Goal: Task Accomplishment & Management: Complete application form

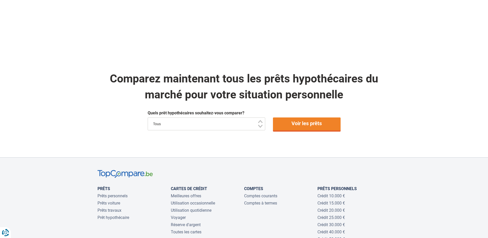
scroll to position [283, 0]
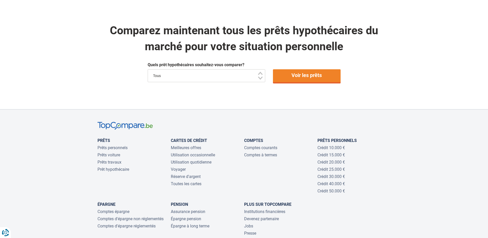
click at [222, 79] on select "Tous" at bounding box center [207, 75] width 118 height 13
click at [301, 76] on link "Voir les prêts" at bounding box center [307, 75] width 68 height 13
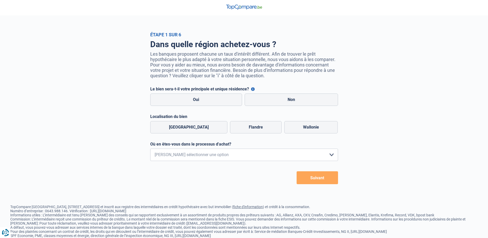
scroll to position [19, 0]
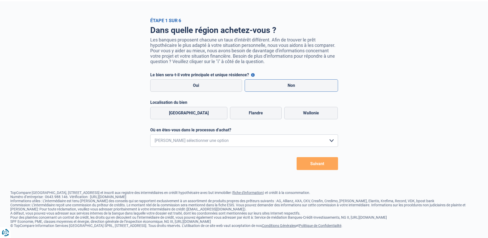
click at [278, 85] on label "Non" at bounding box center [291, 85] width 93 height 12
click at [278, 85] on input "Non" at bounding box center [291, 85] width 93 height 12
radio input "true"
click at [184, 112] on label "Bruxelles" at bounding box center [188, 113] width 77 height 12
click at [184, 112] on input "Bruxelles" at bounding box center [188, 113] width 77 height 12
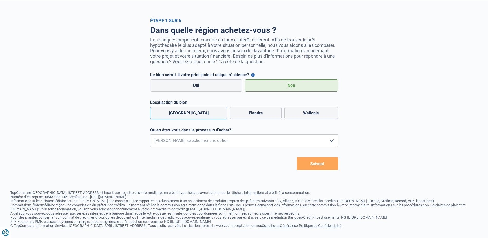
radio input "true"
click at [207, 137] on select "Je me renseigne juste car je n'ai pas de projet d'achat concret actuellement Je…" at bounding box center [244, 140] width 188 height 12
click at [150, 134] on select "Je me renseigne juste car je n'ai pas de projet d'achat concret actuellement Je…" at bounding box center [244, 140] width 188 height 12
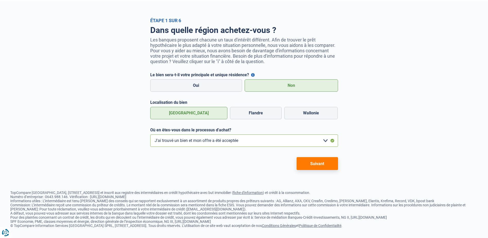
click at [194, 140] on select "Je me renseigne juste car je n'ai pas de projet d'achat concret actuellement Je…" at bounding box center [244, 140] width 188 height 12
click at [150, 134] on select "Je me renseigne juste car je n'ai pas de projet d'achat concret actuellement Je…" at bounding box center [244, 140] width 188 height 12
click at [201, 140] on select "Je me renseigne juste car je n'ai pas de projet d'achat concret actuellement Je…" at bounding box center [244, 140] width 188 height 12
click at [150, 134] on select "Je me renseigne juste car je n'ai pas de projet d'achat concret actuellement Je…" at bounding box center [244, 140] width 188 height 12
click at [209, 144] on select "Je me renseigne juste car je n'ai pas de projet d'achat concret actuellement Je…" at bounding box center [244, 140] width 188 height 12
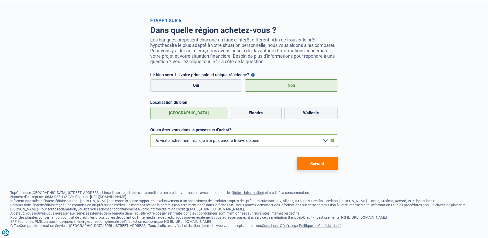
select select "1b"
click at [150, 134] on select "Je me renseigne juste car je n'ai pas de projet d'achat concret actuellement Je…" at bounding box center [244, 140] width 188 height 12
click at [321, 160] on button "Suivant" at bounding box center [317, 163] width 41 height 13
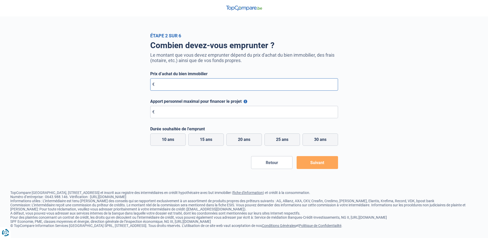
click at [169, 85] on input "Prix d’achat du bien immobilier" at bounding box center [244, 84] width 188 height 12
type input "78.000"
click at [209, 141] on label "15 ans" at bounding box center [206, 139] width 36 height 12
click at [209, 141] on input "15 ans" at bounding box center [206, 139] width 36 height 12
radio input "true"
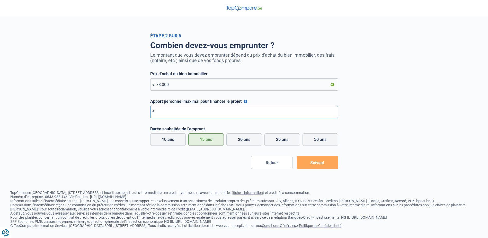
click at [176, 115] on input "Apport personnel maximal pour financer le projet" at bounding box center [244, 112] width 188 height 12
type input "0"
click at [334, 166] on button "Suivant" at bounding box center [317, 162] width 41 height 13
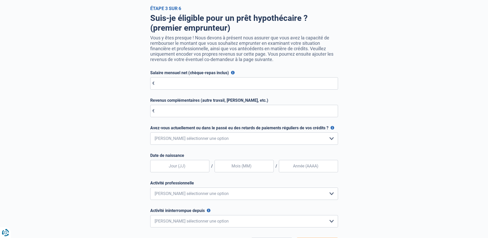
scroll to position [26, 0]
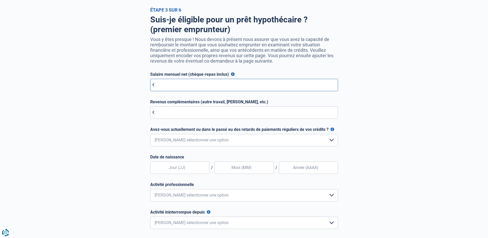
click at [169, 88] on input "Salaire mensuel net (chèque-repas inclus)" at bounding box center [244, 85] width 188 height 12
type input "2.700"
click at [183, 116] on input "Revenus complémentaires (autre travail, loyer, etc.)" at bounding box center [244, 112] width 188 height 12
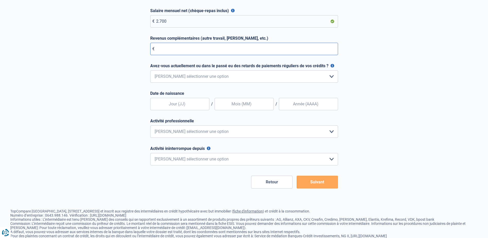
scroll to position [77, 0]
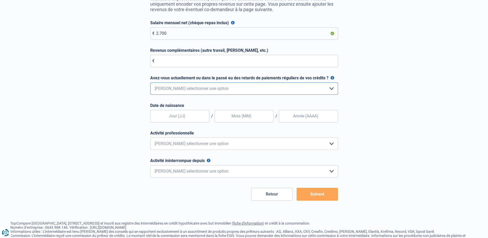
click at [190, 91] on select "Non, jamais Oui mais j'ai tout remboursé il y a moins d'un an Oui mais cela fai…" at bounding box center [244, 88] width 188 height 12
select select "0"
click at [150, 84] on select "Non, jamais Oui mais j'ai tout remboursé il y a moins d'un an Oui mais cela fai…" at bounding box center [244, 88] width 188 height 12
click at [188, 117] on input "text" at bounding box center [179, 116] width 59 height 12
type input "28"
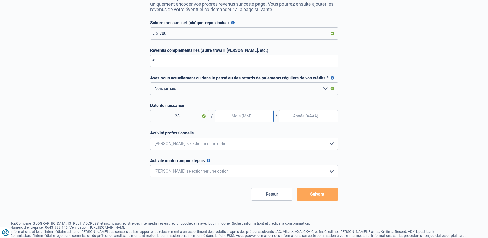
click at [248, 120] on input "text" at bounding box center [244, 116] width 59 height 12
type input "10"
click at [302, 120] on input "Date de naissance" at bounding box center [308, 116] width 59 height 12
type input "1972"
click at [203, 146] on select "Employé privé Ouvrier Fonctionnaire Indépendant Dirigeant d'entreprise Pensionn…" at bounding box center [244, 143] width 188 height 12
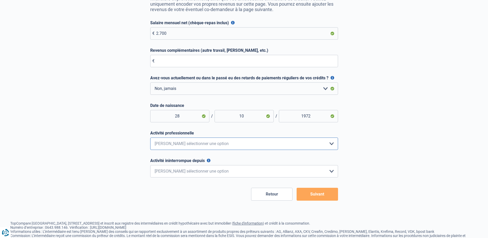
select select "privateEmployee"
click at [150, 139] on select "Employé privé Ouvrier Fonctionnaire Indépendant Dirigeant d'entreprise Pensionn…" at bounding box center [244, 143] width 188 height 12
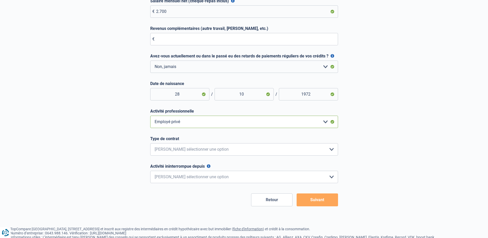
scroll to position [129, 0]
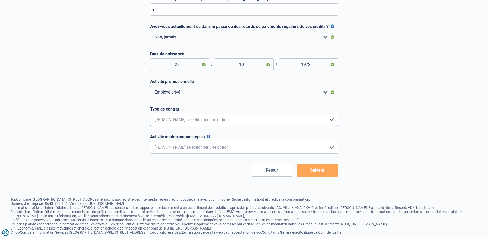
click at [195, 123] on select "Intérimaire Contrat à Durée Indéterminée Contrat à Durée Déterminée Veuillez sé…" at bounding box center [244, 119] width 188 height 12
select select "permanent"
click at [150, 115] on select "Intérimaire Contrat à Durée Indéterminée Contrat à Durée Déterminée Veuillez sé…" at bounding box center [244, 119] width 188 height 12
click at [192, 148] on select "< 6 mois 6 - 12 mois 12 - 24 mois 24 - 36 mois > 36 mois Veuillez sélectionner …" at bounding box center [244, 147] width 188 height 12
select select "more36"
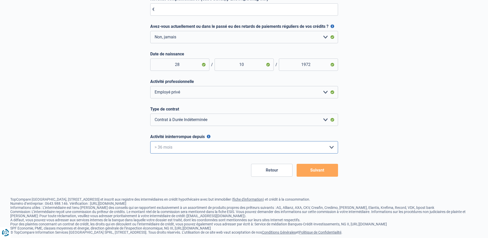
click at [150, 142] on select "< 6 mois 6 - 12 mois 12 - 24 mois 24 - 36 mois > 36 mois Veuillez sélectionner …" at bounding box center [244, 147] width 188 height 12
click at [322, 169] on button "Suivant" at bounding box center [317, 170] width 41 height 13
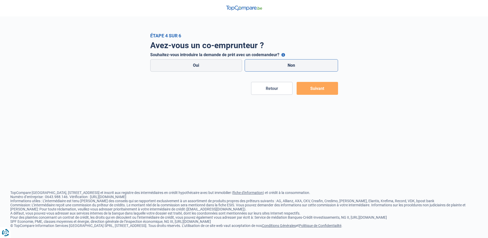
click at [277, 62] on label "Non" at bounding box center [291, 65] width 93 height 12
click at [277, 62] on input "Non" at bounding box center [291, 65] width 93 height 12
radio input "true"
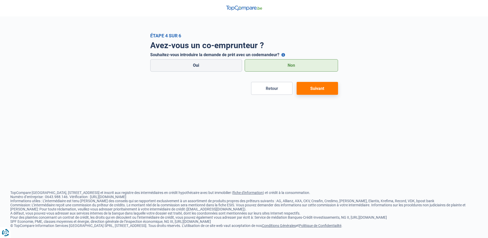
click at [319, 86] on button "Suivant" at bounding box center [317, 88] width 41 height 13
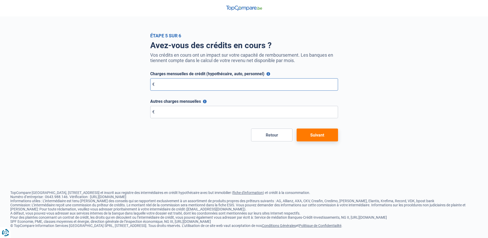
click at [168, 85] on input "Charges mensuelles de crédit (hypothécaire, auto, personnel)" at bounding box center [244, 84] width 188 height 12
type input "0"
click at [181, 110] on input "Autres charges mensuelles" at bounding box center [244, 112] width 188 height 12
click at [317, 136] on button "Suivant" at bounding box center [317, 134] width 41 height 13
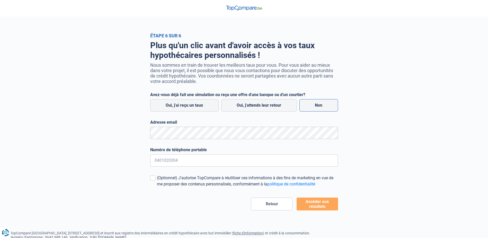
click at [322, 105] on label "Non" at bounding box center [318, 105] width 39 height 12
click at [322, 105] on input "Non" at bounding box center [318, 105] width 39 height 12
radio input "true"
click at [172, 162] on input "Numéro de téléphone portable" at bounding box center [244, 160] width 188 height 12
click at [115, 143] on div "Plus qu'un clic avant d'avoir accès à vos taux hypothécaires personnalisés ! No…" at bounding box center [244, 124] width 293 height 172
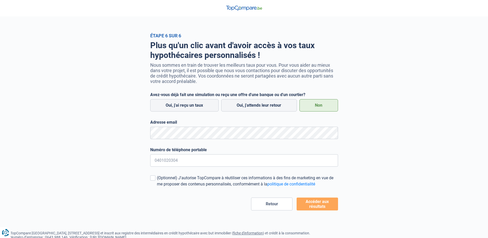
click at [320, 204] on button "Accéder aux résultats" at bounding box center [317, 203] width 41 height 13
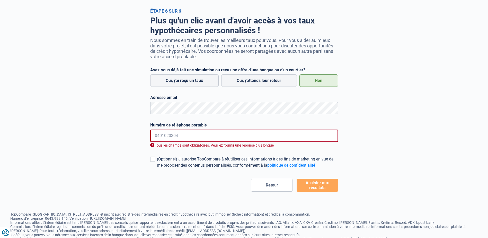
scroll to position [44, 0]
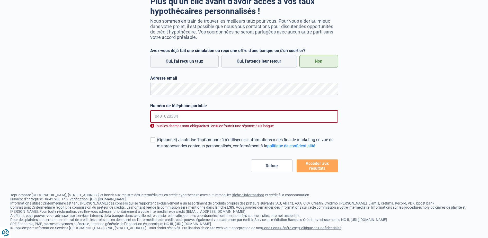
click at [161, 119] on input "Numéro de téléphone portable" at bounding box center [244, 116] width 188 height 12
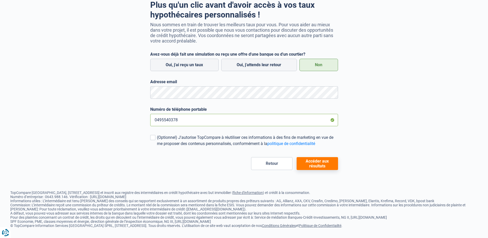
type input "0495540378"
click at [330, 162] on button "Accéder aux résultats" at bounding box center [317, 163] width 41 height 13
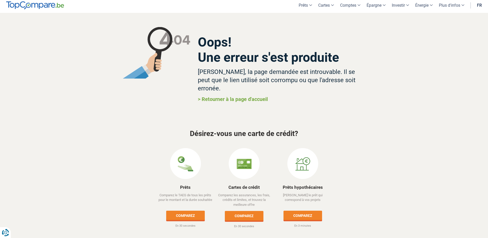
scroll to position [3, 0]
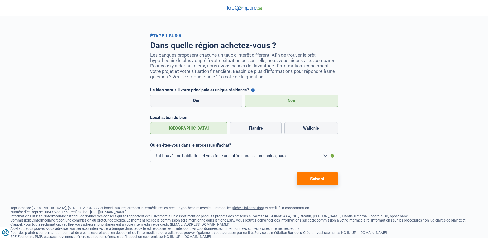
select select "1b"
click at [311, 176] on button "Suivant" at bounding box center [317, 178] width 41 height 13
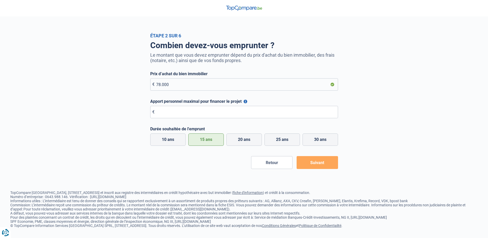
click at [318, 166] on button "Suivant" at bounding box center [317, 162] width 41 height 13
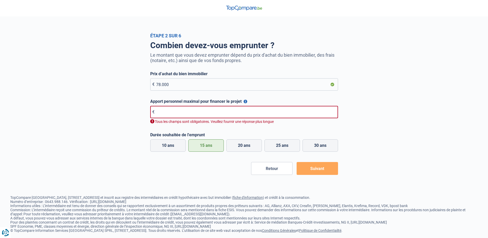
scroll to position [5, 0]
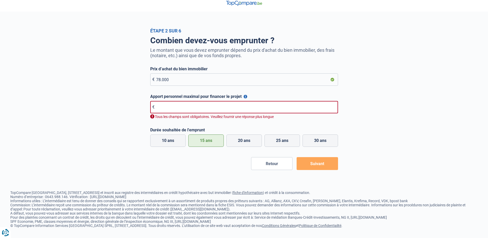
click at [176, 106] on input "Apport personnel maximal pour financer le projet" at bounding box center [244, 107] width 188 height 12
click at [127, 118] on div "Combien devez-vous emprunter ? Le montant que vous devez emprunter dépend du pr…" at bounding box center [244, 101] width 293 height 136
click at [194, 103] on input "Apport personnel maximal pour financer le projet" at bounding box center [244, 107] width 188 height 12
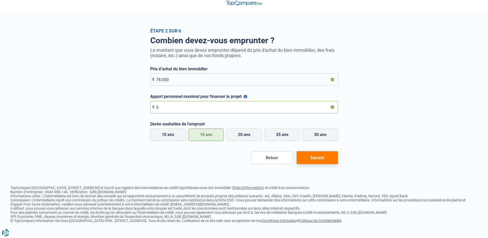
type input "0"
click at [321, 162] on button "Suivant" at bounding box center [317, 157] width 41 height 13
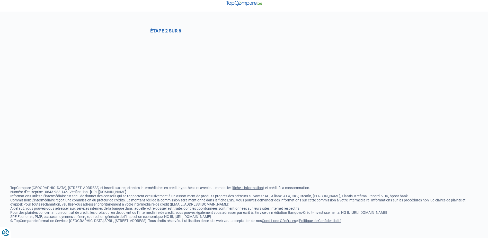
select select "0"
select select "privateEmployee"
select select "permanent"
select select "more36"
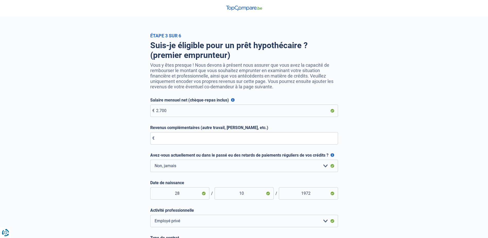
scroll to position [103, 0]
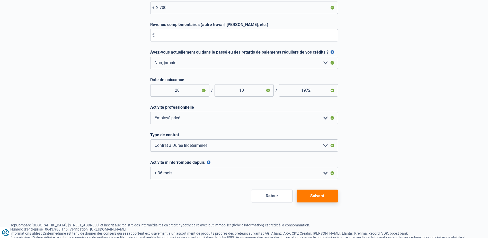
click at [328, 198] on button "Suivant" at bounding box center [317, 195] width 41 height 13
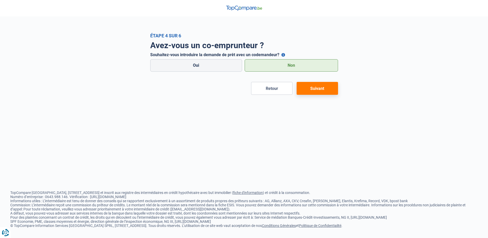
click at [291, 66] on label "Non" at bounding box center [291, 65] width 93 height 12
click at [291, 66] on input "Non" at bounding box center [291, 65] width 93 height 12
click at [320, 89] on button "Suivant" at bounding box center [317, 88] width 41 height 13
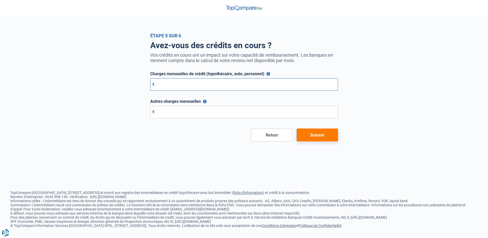
click at [180, 83] on input "Charges mensuelles de crédit (hypothécaire, auto, personnel)" at bounding box center [244, 84] width 188 height 12
type input "0"
click at [184, 111] on input "Autres charges mensuelles" at bounding box center [244, 112] width 188 height 12
type input "0"
click at [322, 137] on button "Suivant" at bounding box center [317, 134] width 41 height 13
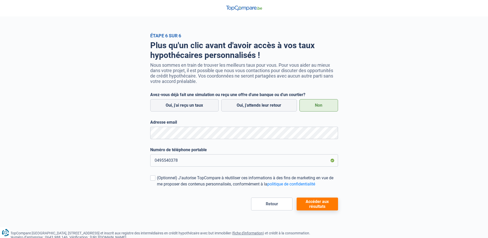
click at [316, 202] on button "Accéder aux résultats" at bounding box center [317, 203] width 41 height 13
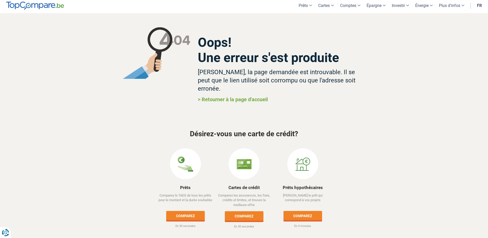
scroll to position [3, 0]
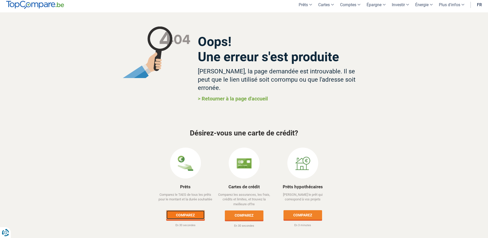
click at [190, 210] on link "Comparez" at bounding box center [185, 214] width 39 height 9
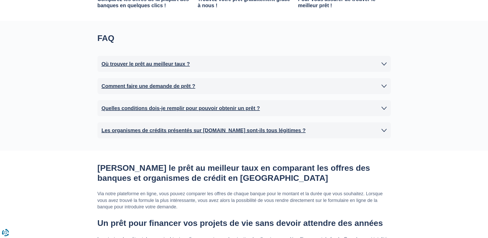
scroll to position [154, 0]
